Goal: Check status: Check status

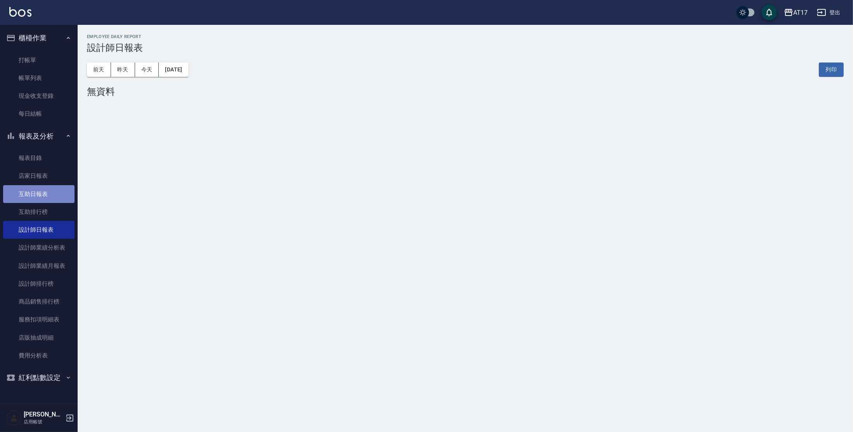
click at [54, 194] on link "互助日報表" at bounding box center [38, 194] width 71 height 18
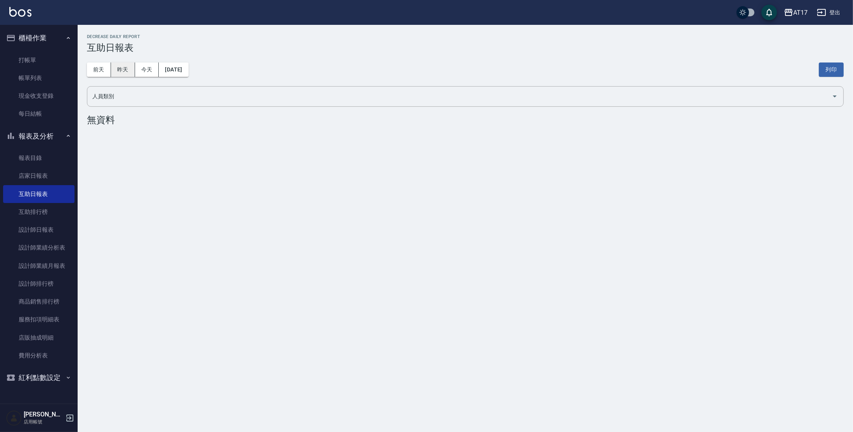
click at [131, 69] on button "昨天" at bounding box center [123, 69] width 24 height 14
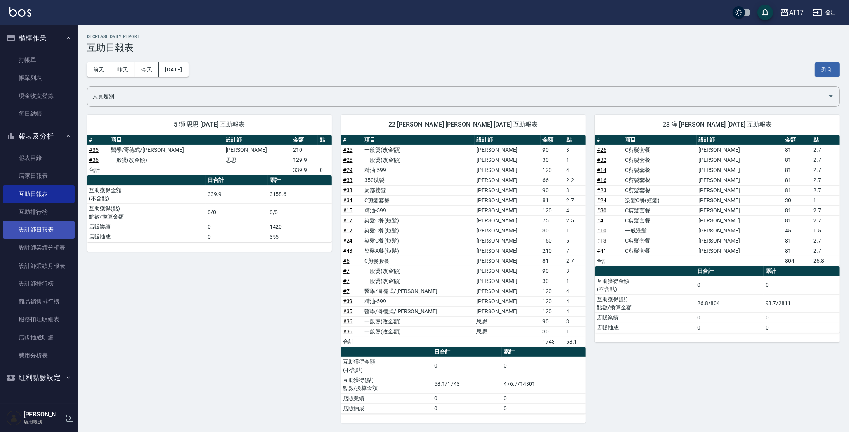
click at [36, 227] on link "設計師日報表" at bounding box center [38, 230] width 71 height 18
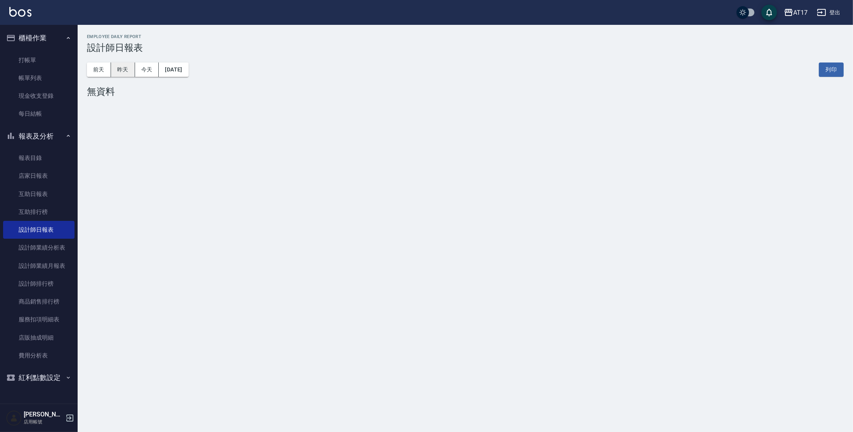
click at [120, 71] on button "昨天" at bounding box center [123, 69] width 24 height 14
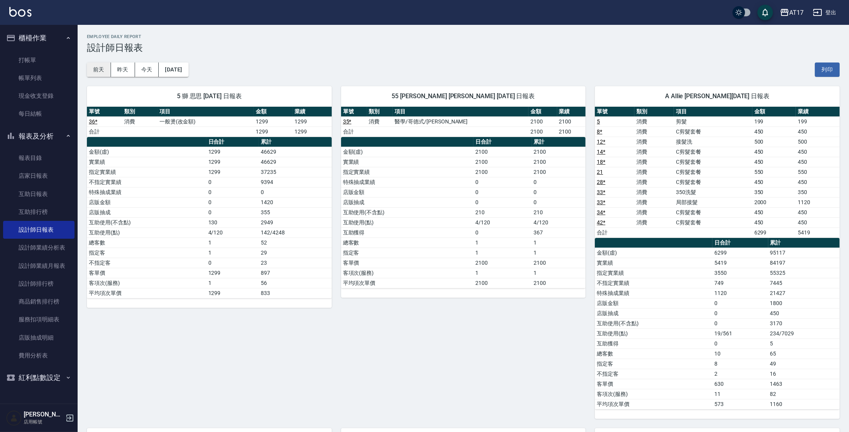
click at [103, 73] on button "前天" at bounding box center [99, 69] width 24 height 14
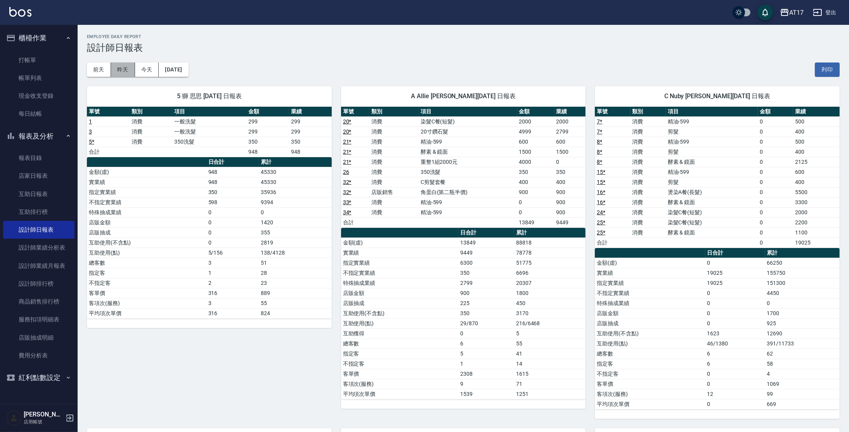
click at [134, 69] on button "昨天" at bounding box center [123, 69] width 24 height 14
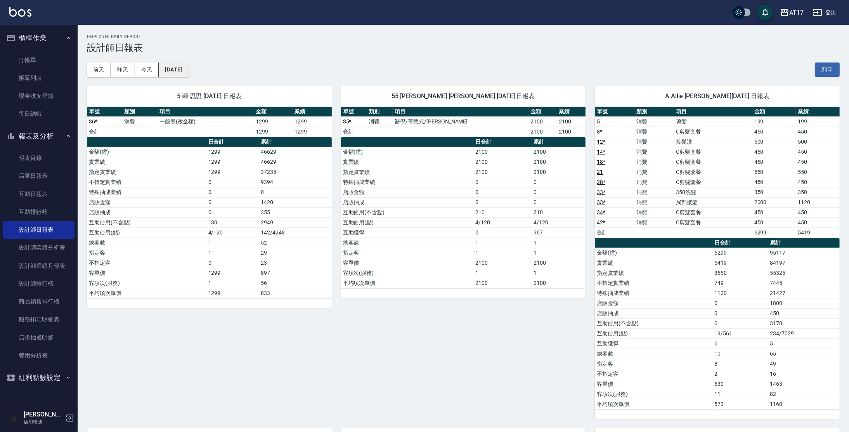
click at [170, 67] on button "[DATE]" at bounding box center [173, 69] width 29 height 14
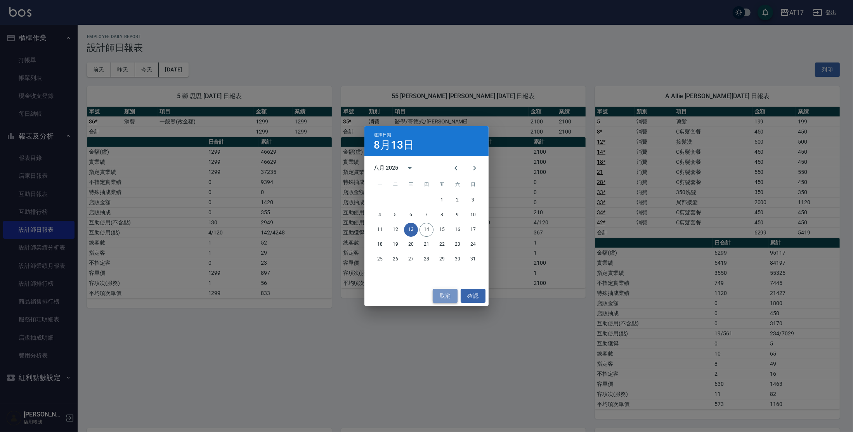
click at [453, 300] on button "取消" at bounding box center [445, 296] width 25 height 14
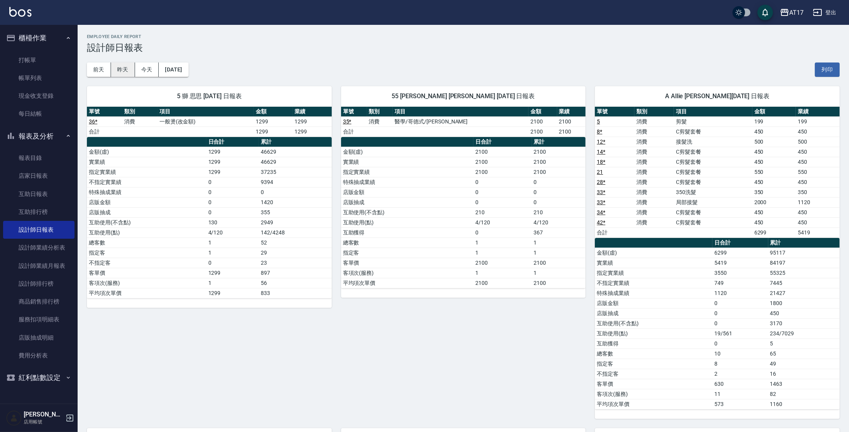
click at [124, 69] on button "昨天" at bounding box center [123, 69] width 24 height 14
click at [102, 69] on button "前天" at bounding box center [99, 69] width 24 height 14
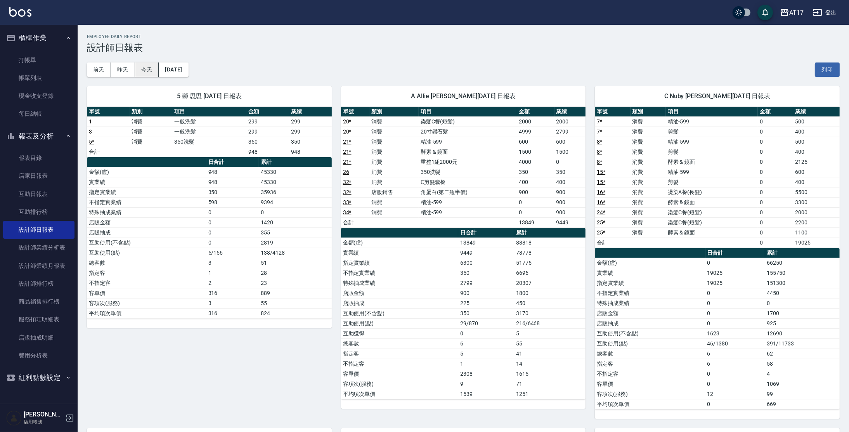
click at [141, 69] on button "今天" at bounding box center [147, 69] width 24 height 14
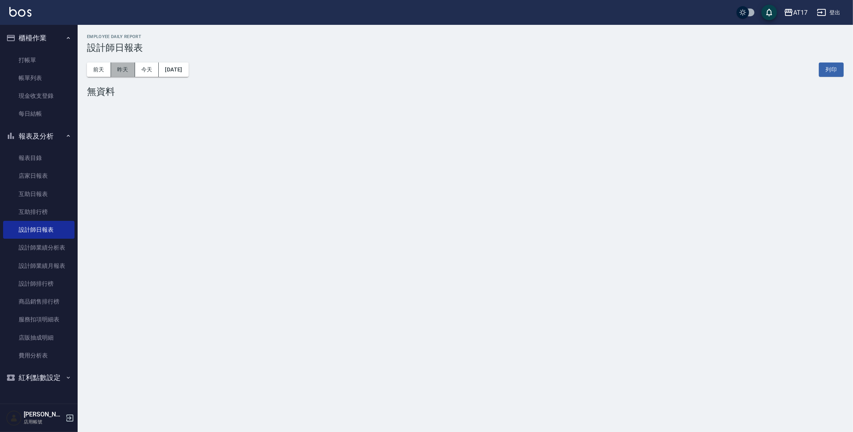
click at [118, 69] on button "昨天" at bounding box center [123, 69] width 24 height 14
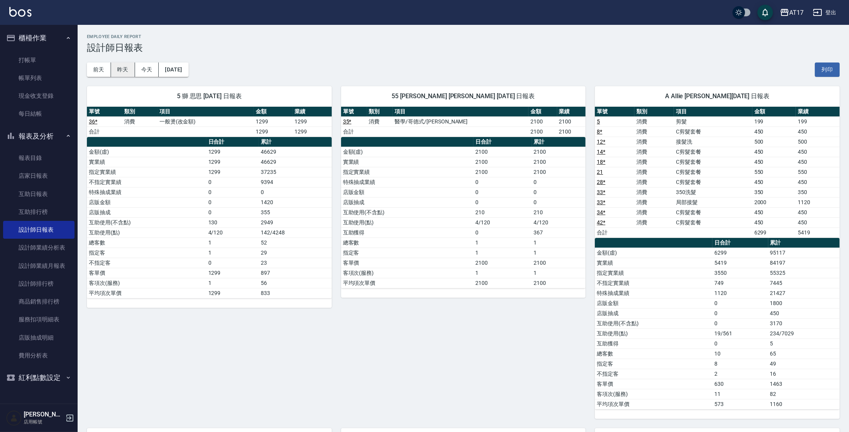
click at [120, 73] on button "昨天" at bounding box center [123, 69] width 24 height 14
click at [102, 73] on button "前天" at bounding box center [99, 69] width 24 height 14
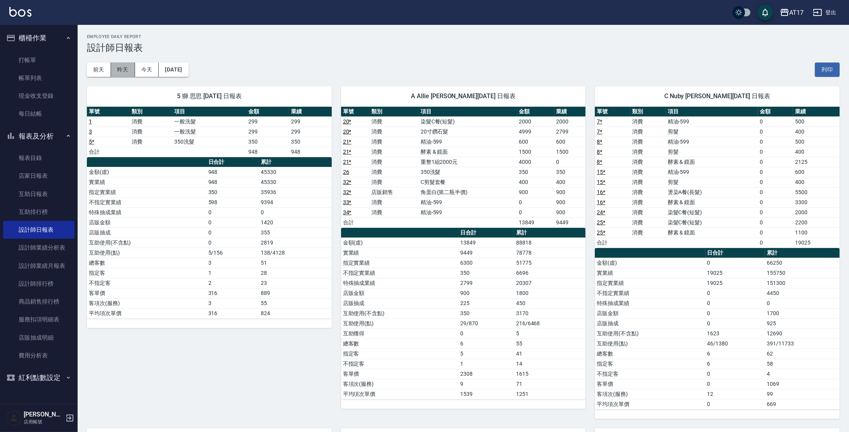
click at [122, 76] on button "昨天" at bounding box center [123, 69] width 24 height 14
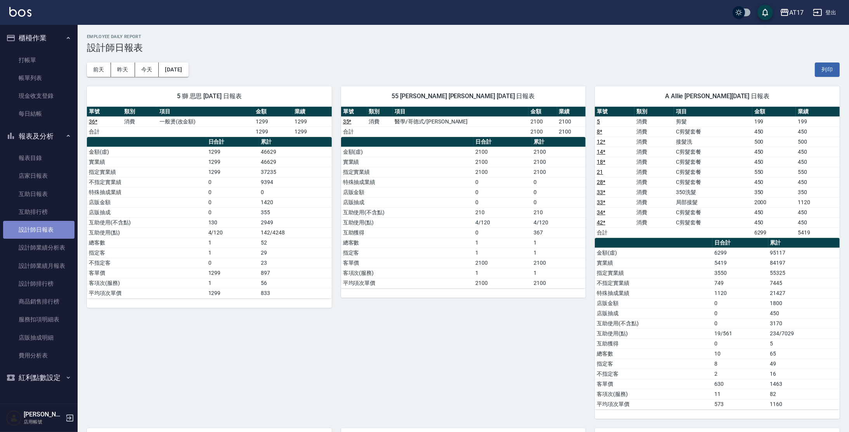
click at [33, 233] on link "設計師日報表" at bounding box center [38, 230] width 71 height 18
